Goal: Information Seeking & Learning: Learn about a topic

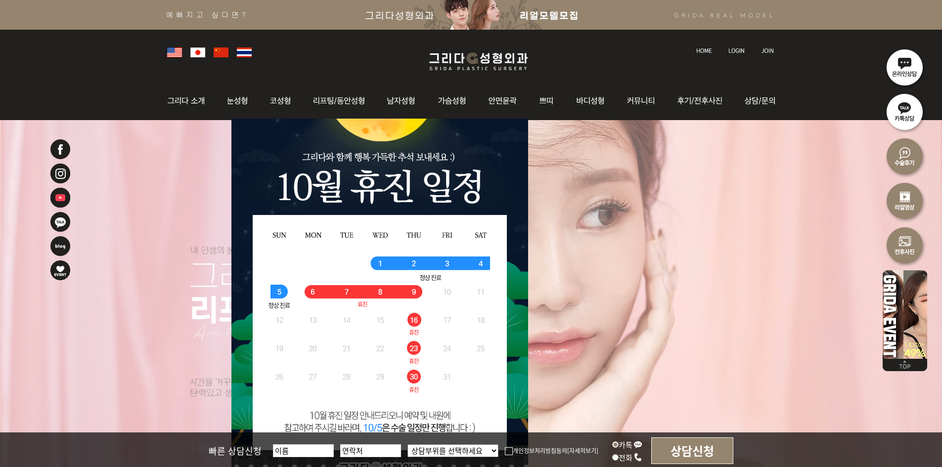
click at [62, 173] on img at bounding box center [60, 174] width 22 height 22
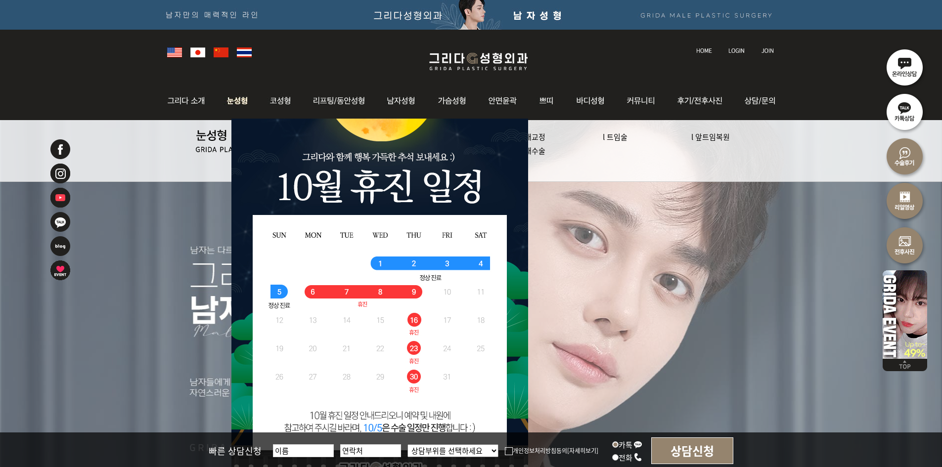
click at [238, 108] on img at bounding box center [238, 101] width 44 height 39
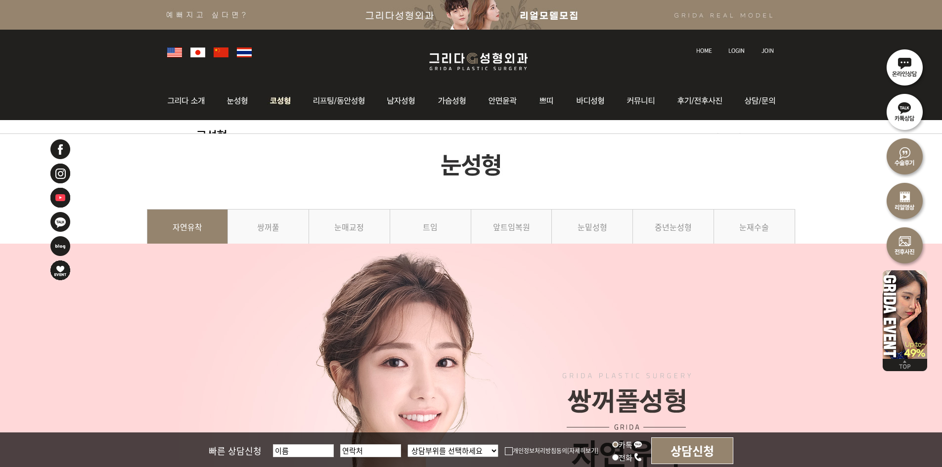
click at [286, 105] on img at bounding box center [281, 101] width 42 height 39
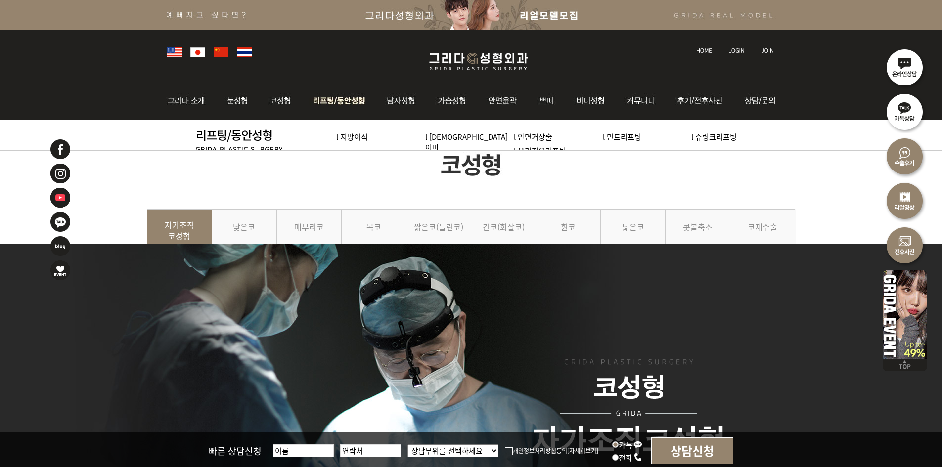
click at [329, 106] on img at bounding box center [339, 101] width 75 height 39
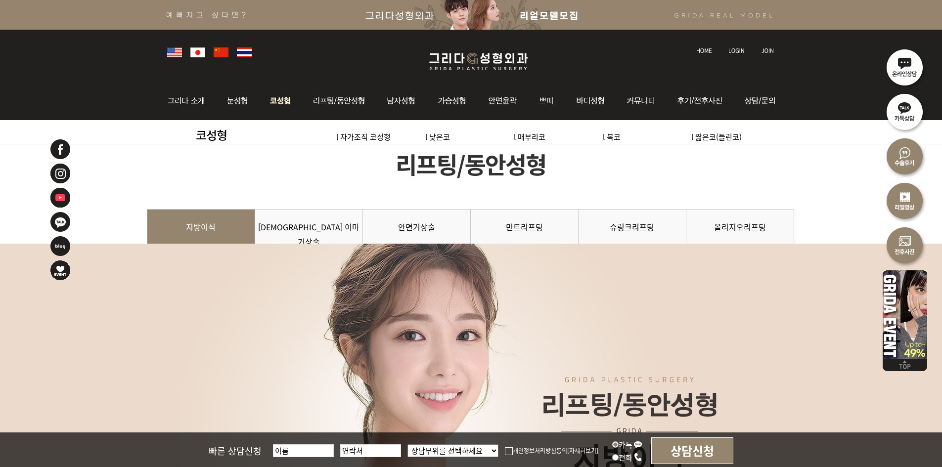
click at [274, 111] on img at bounding box center [281, 101] width 42 height 39
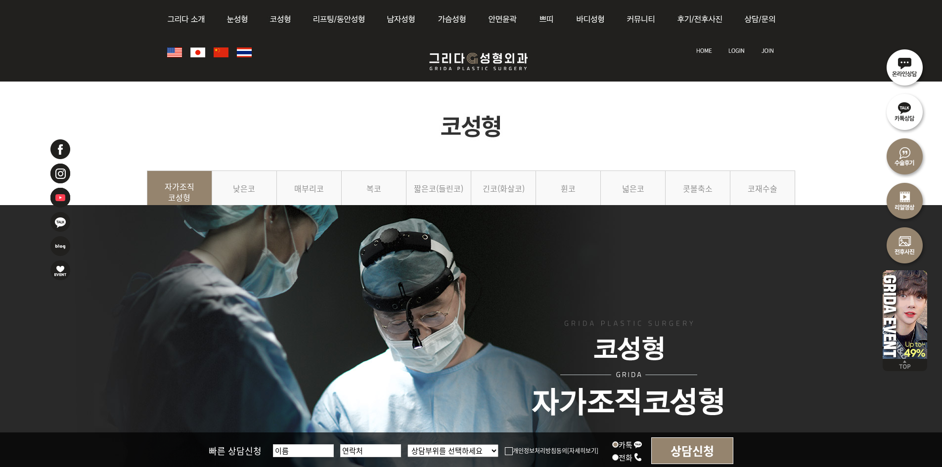
drag, startPoint x: 446, startPoint y: 118, endPoint x: 476, endPoint y: -43, distance: 163.6
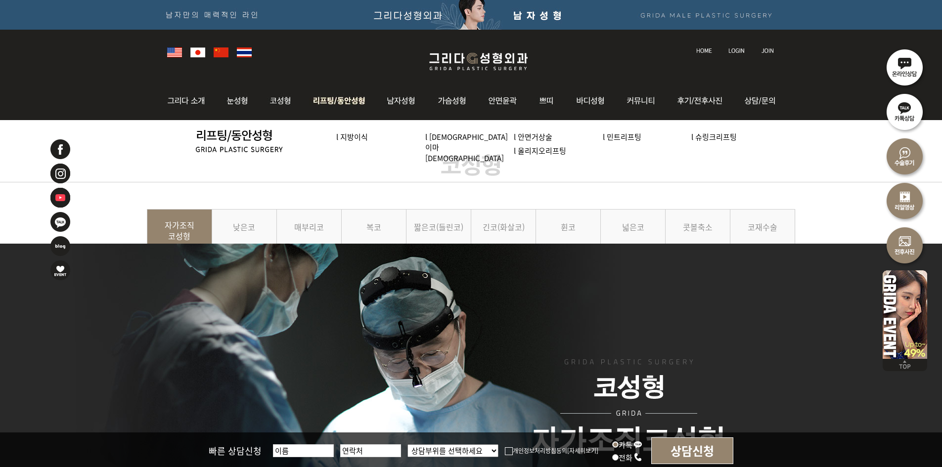
click at [327, 107] on img at bounding box center [339, 101] width 75 height 39
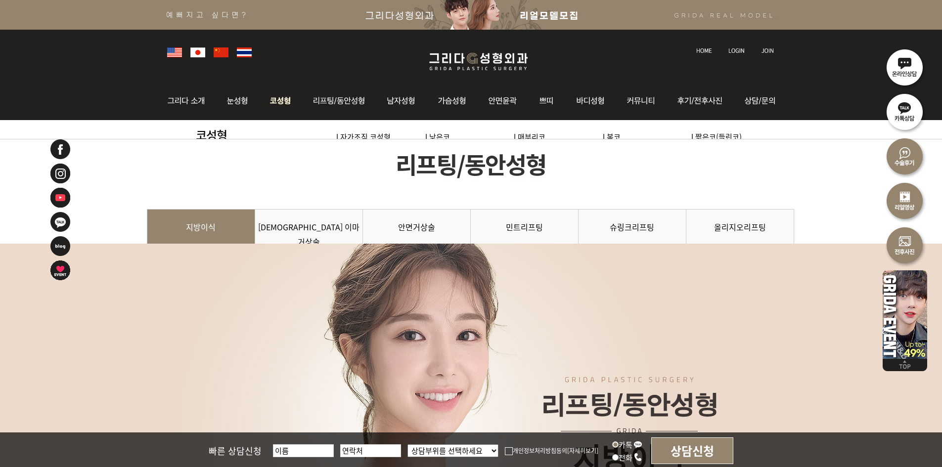
click at [287, 100] on img at bounding box center [281, 101] width 42 height 39
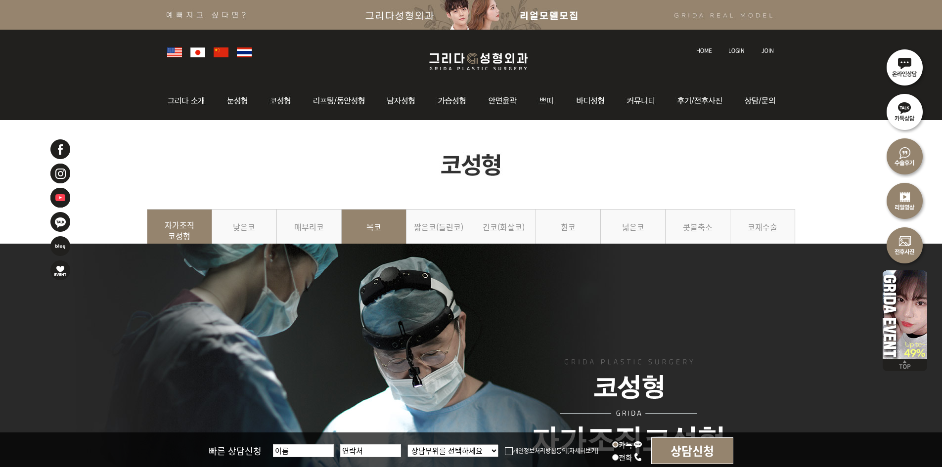
click at [362, 222] on link "복코" at bounding box center [374, 231] width 65 height 45
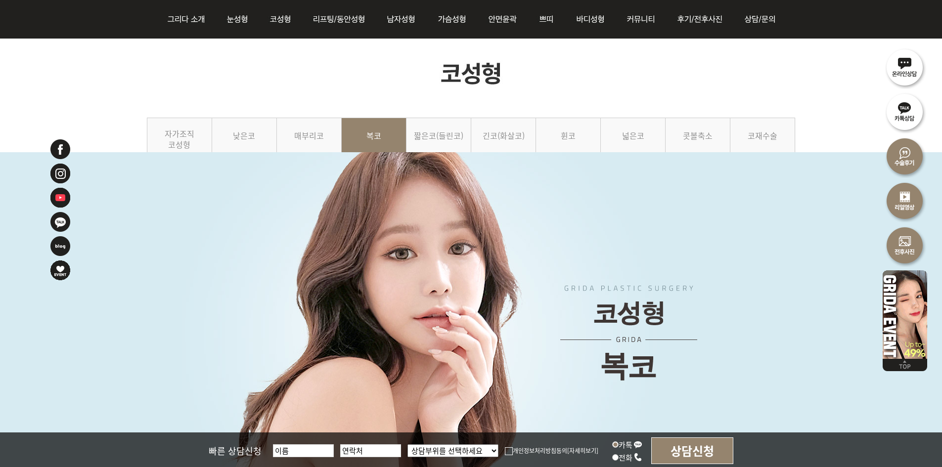
scroll to position [99, 0]
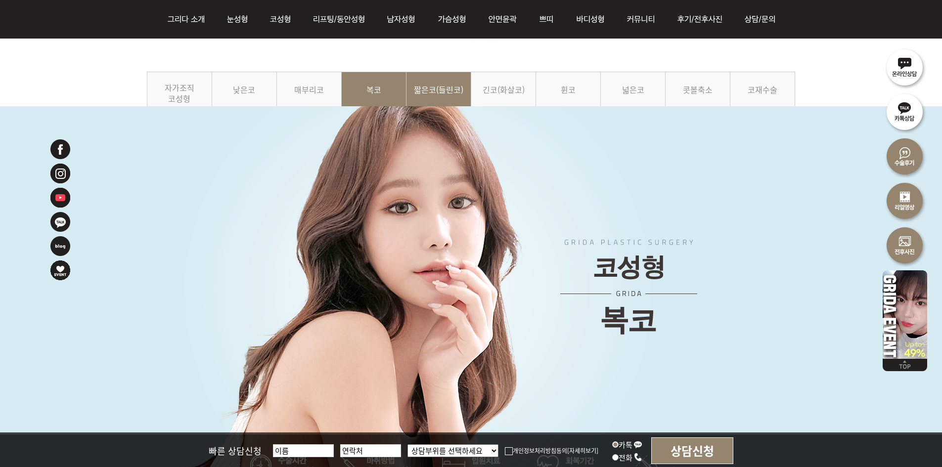
click at [435, 83] on link "짧은코(들린코)" at bounding box center [439, 94] width 65 height 45
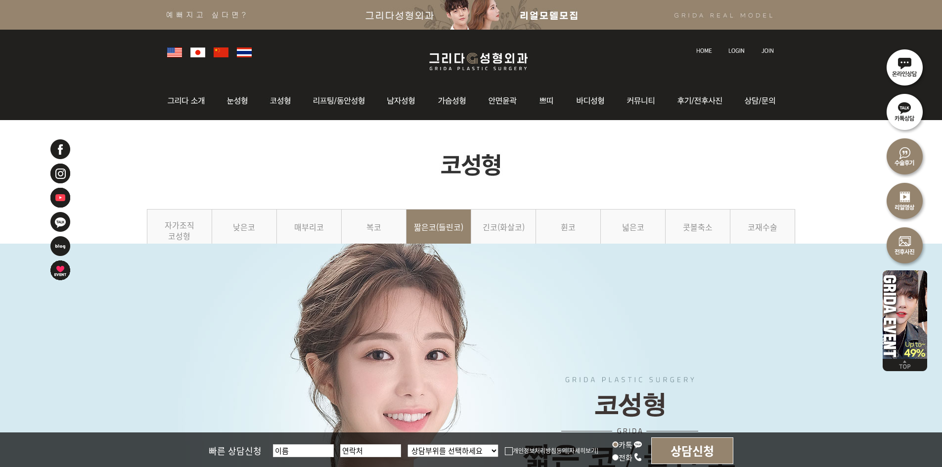
click at [519, 91] on img at bounding box center [503, 101] width 51 height 39
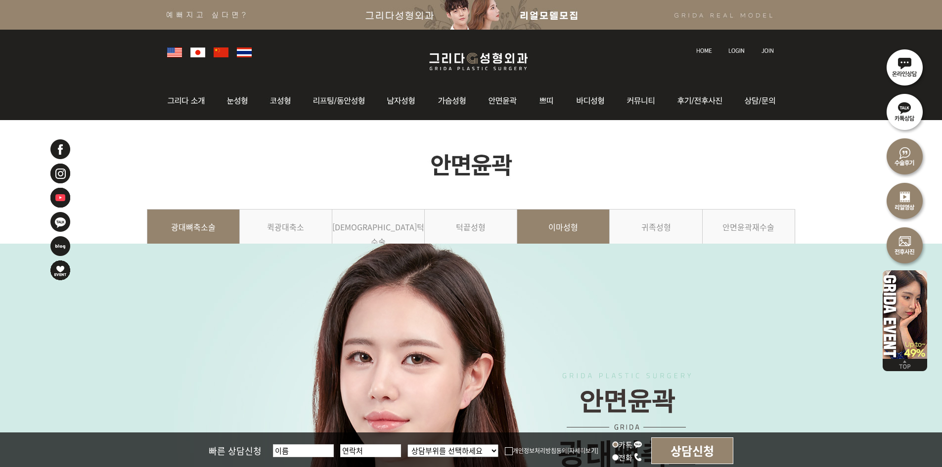
click at [584, 223] on link "이마성형" at bounding box center [563, 231] width 93 height 45
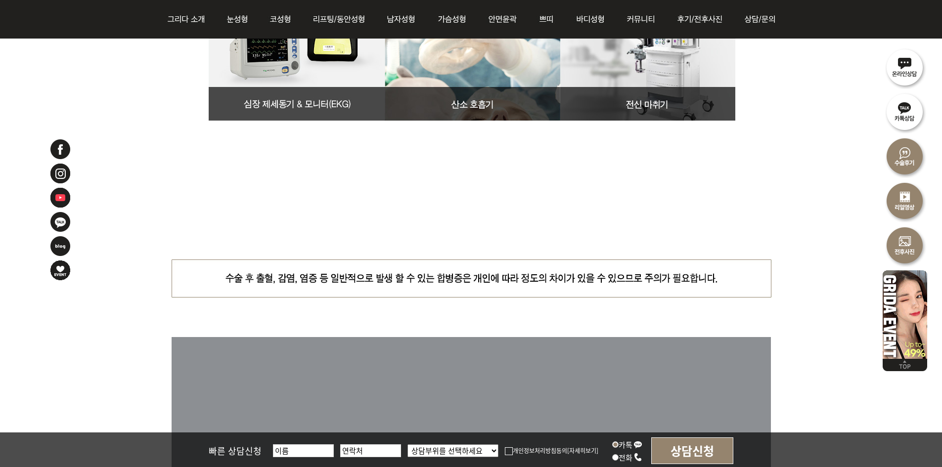
scroll to position [4353, 0]
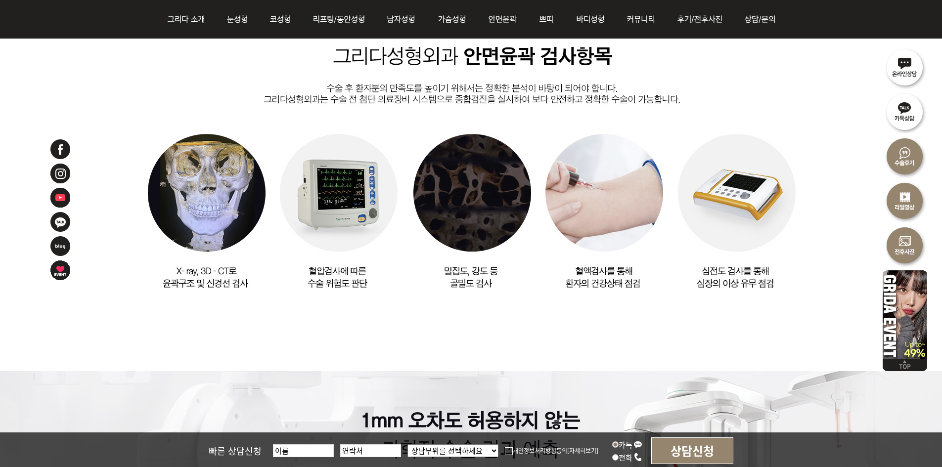
drag, startPoint x: 784, startPoint y: 274, endPoint x: 746, endPoint y: 83, distance: 194.6
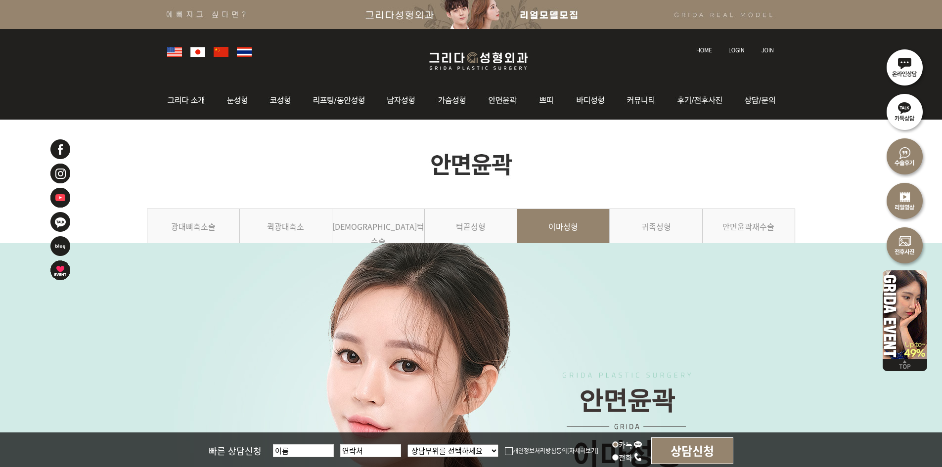
scroll to position [0, 0]
click at [666, 227] on link "귀족성형" at bounding box center [656, 231] width 93 height 45
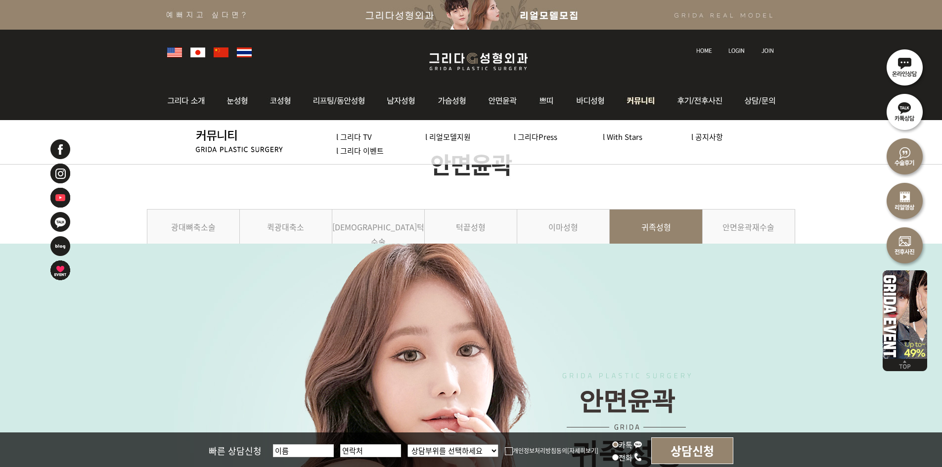
click at [652, 112] on img at bounding box center [641, 101] width 51 height 39
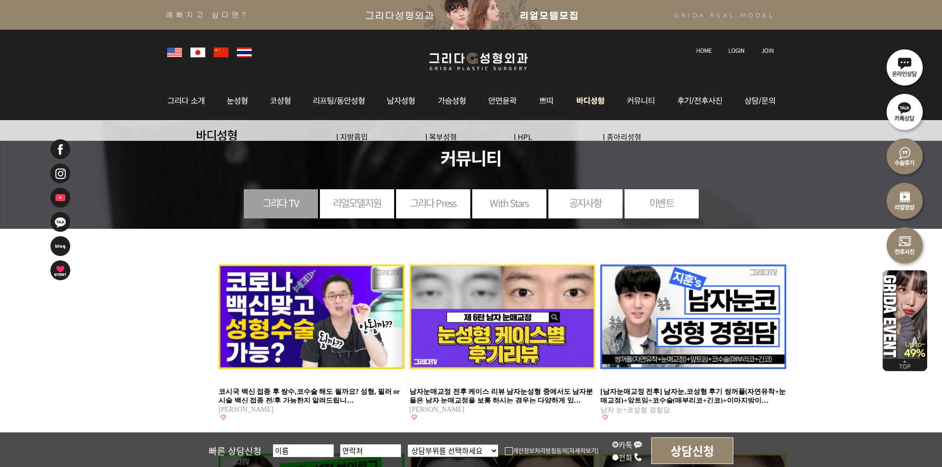
click at [587, 97] on img at bounding box center [590, 101] width 51 height 39
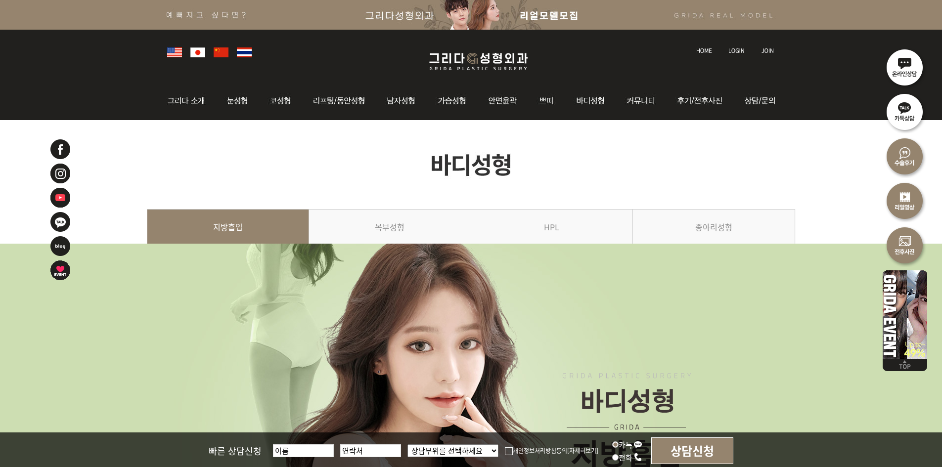
click at [641, 99] on img at bounding box center [641, 101] width 51 height 39
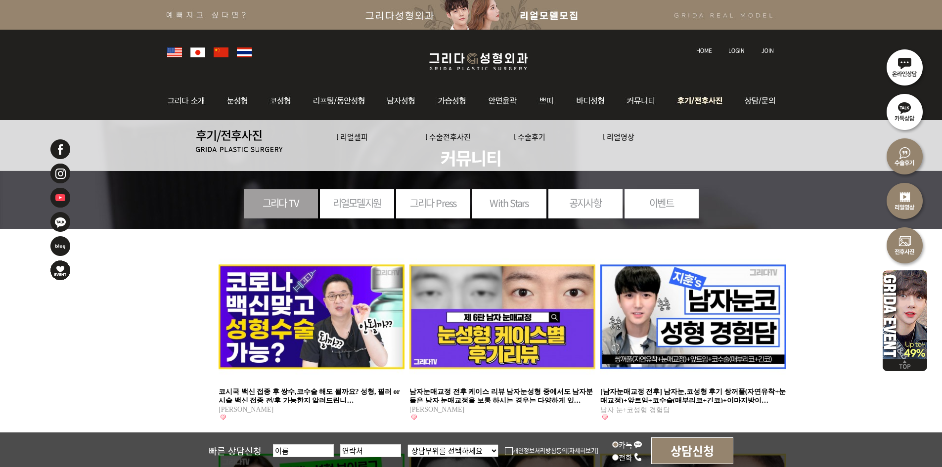
click at [726, 101] on img at bounding box center [701, 101] width 69 height 39
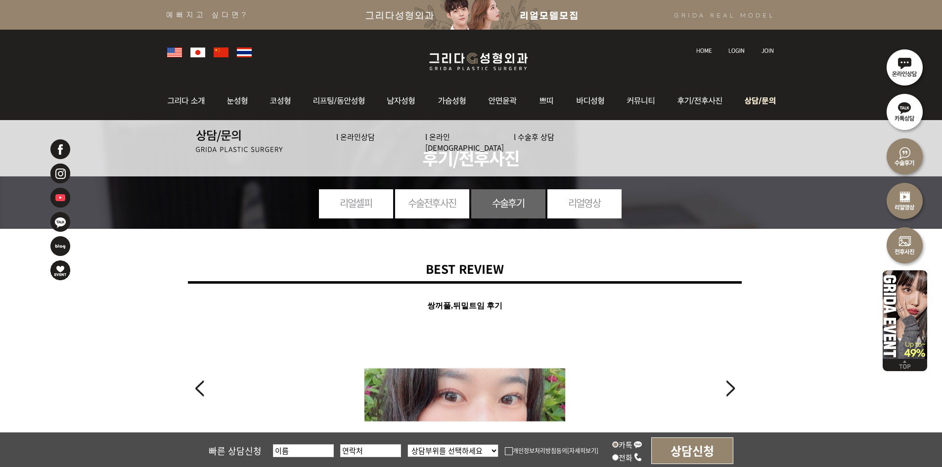
click at [763, 97] on img at bounding box center [758, 101] width 45 height 39
